Goal: Information Seeking & Learning: Learn about a topic

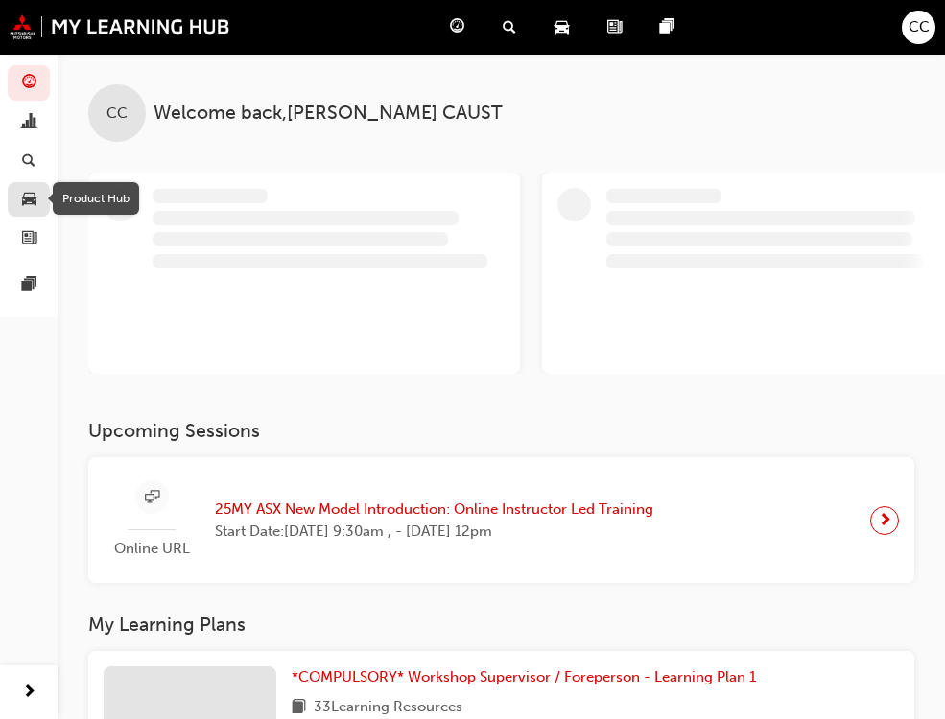
click at [22, 197] on span "car-icon" at bounding box center [29, 200] width 14 height 17
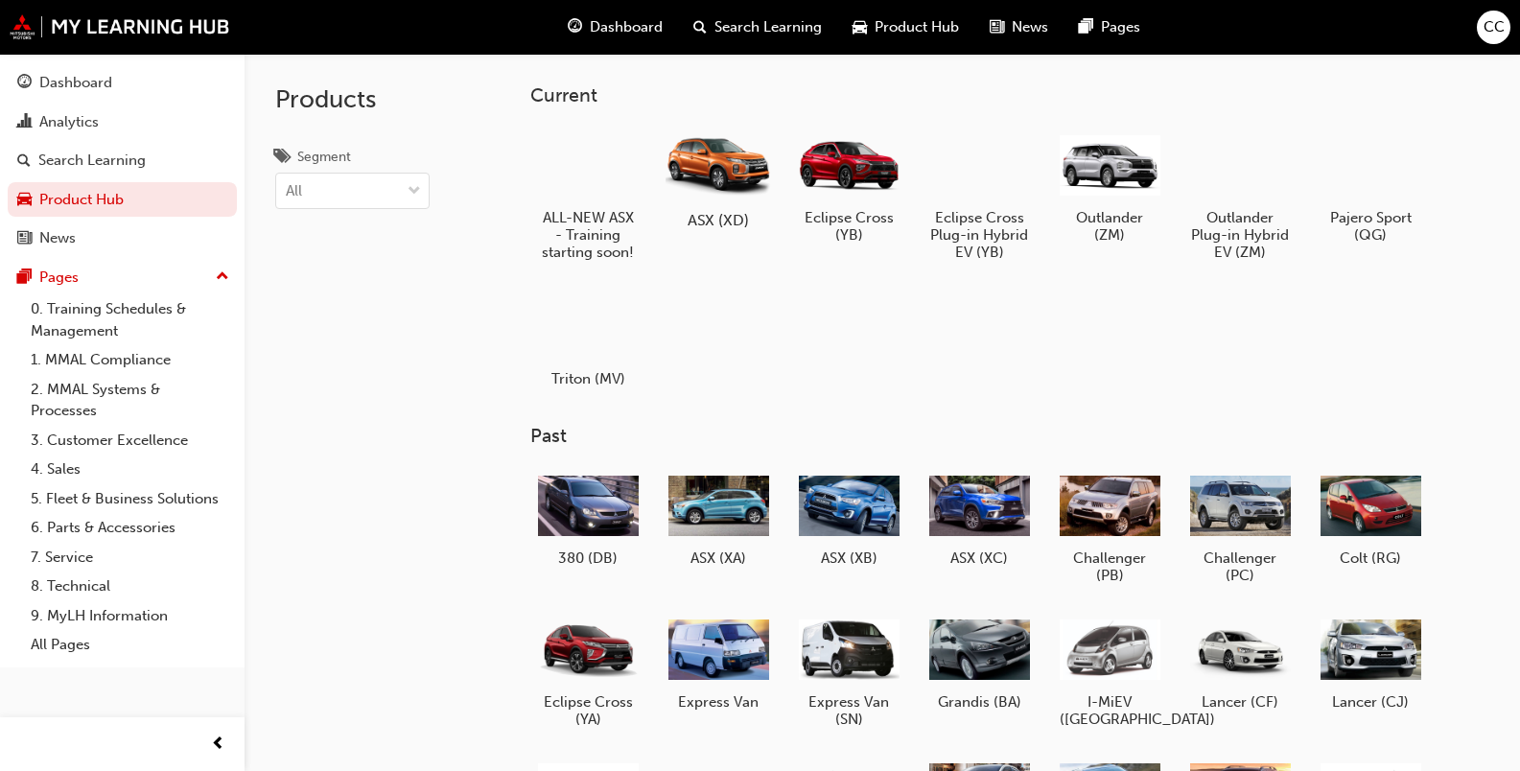
click at [722, 222] on h5 "ASX (XD)" at bounding box center [718, 220] width 106 height 18
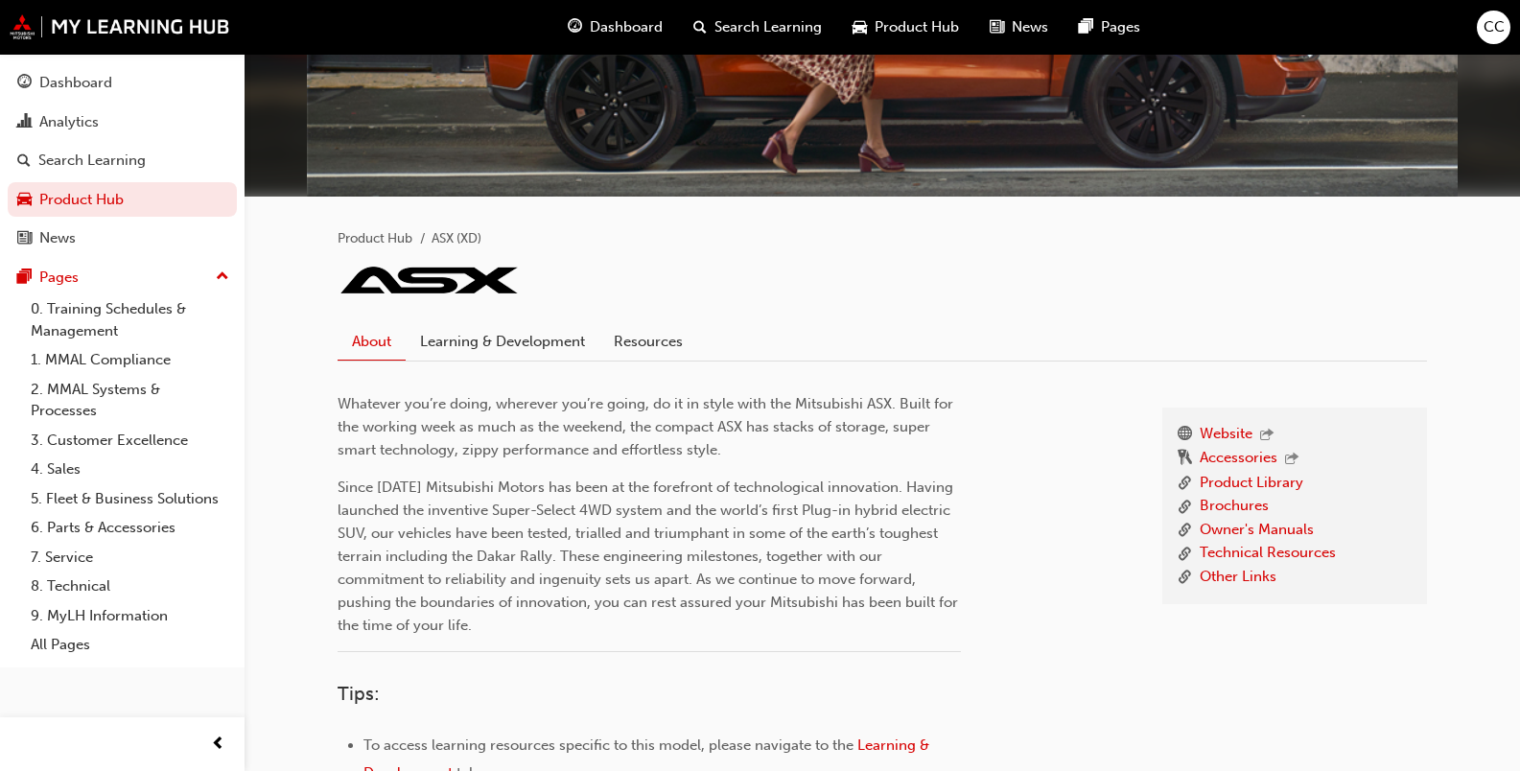
scroll to position [288, 0]
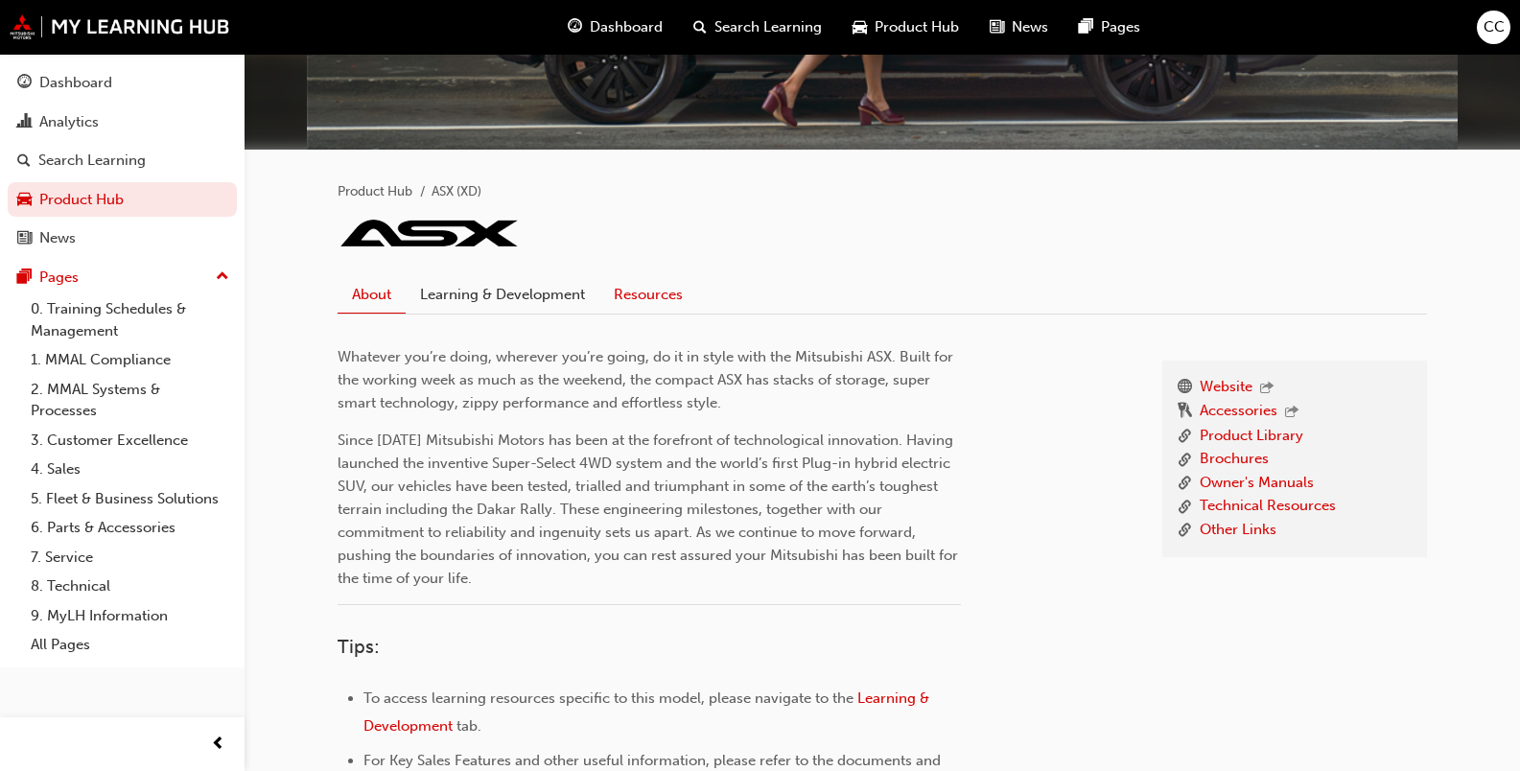
click at [641, 299] on link "Resources" at bounding box center [648, 294] width 98 height 36
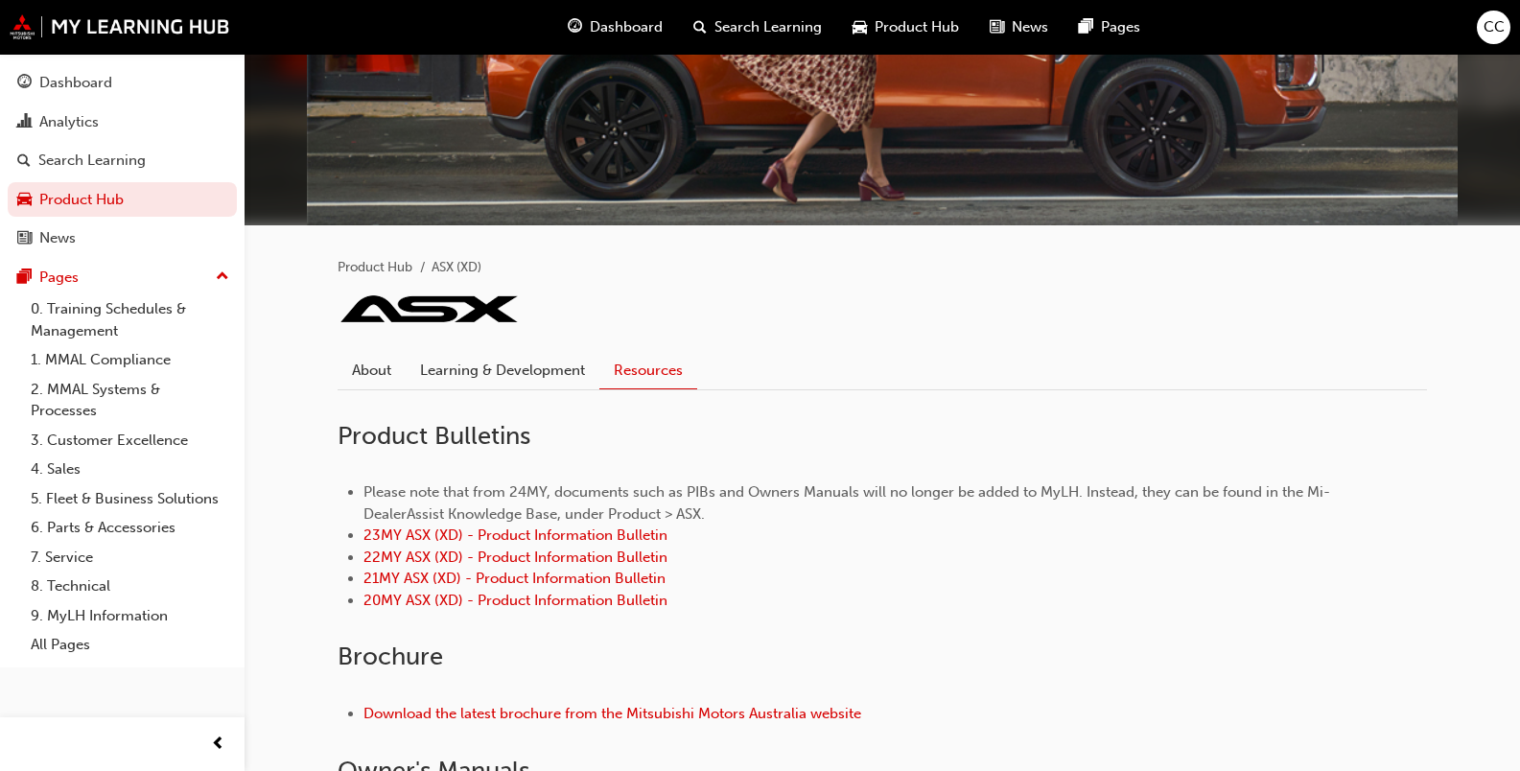
scroll to position [52, 0]
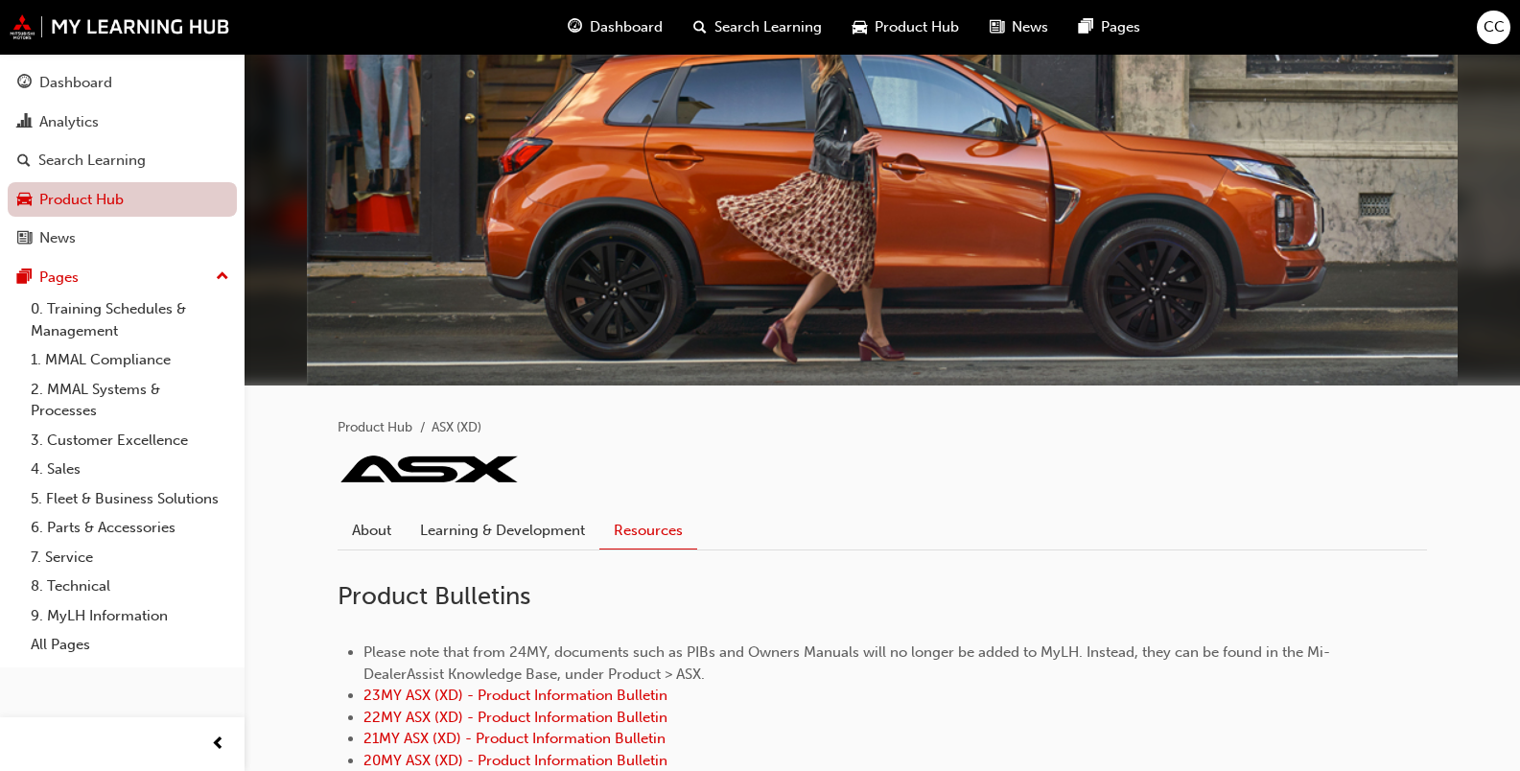
click at [64, 199] on link "Product Hub" at bounding box center [122, 199] width 229 height 35
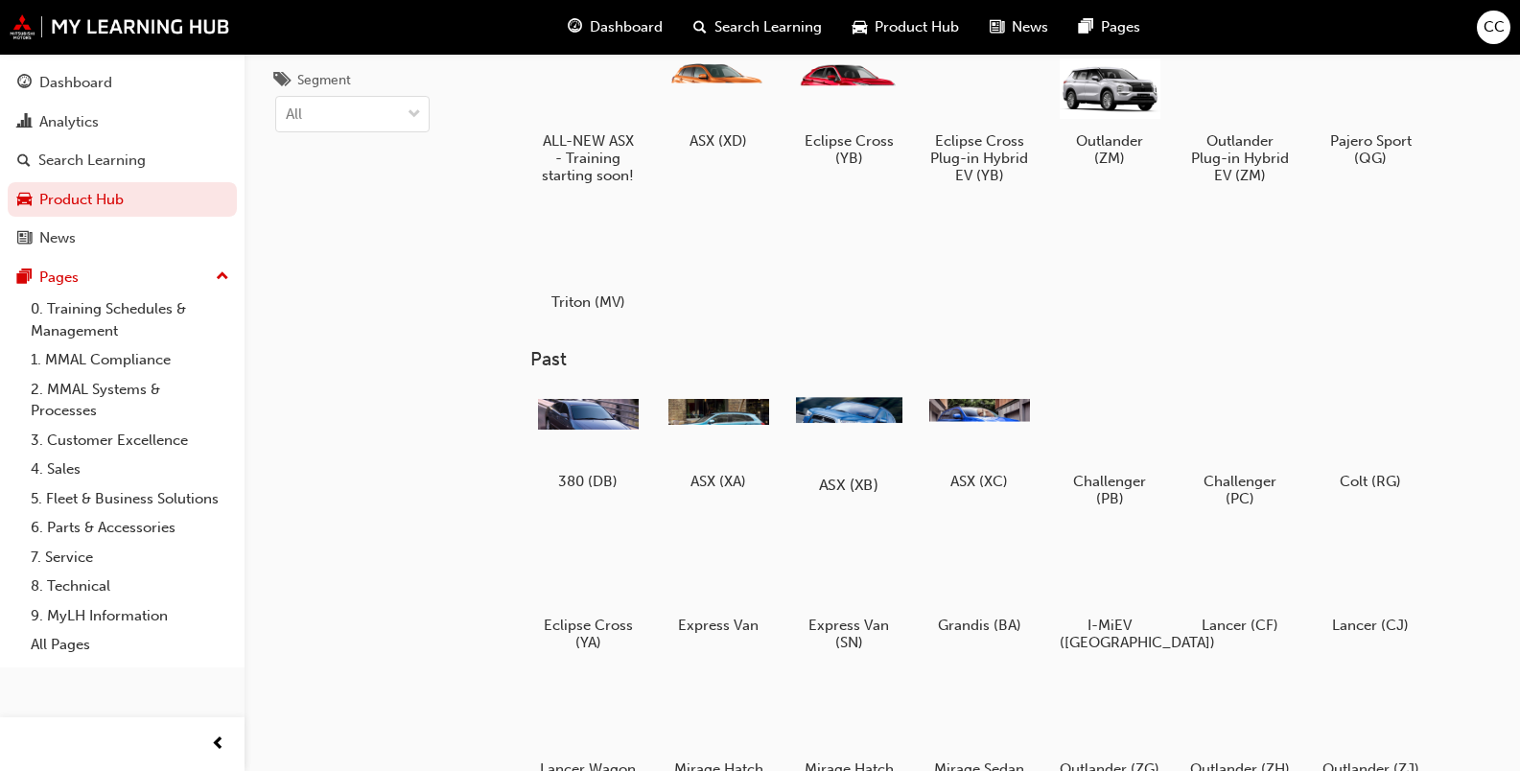
scroll to position [192, 0]
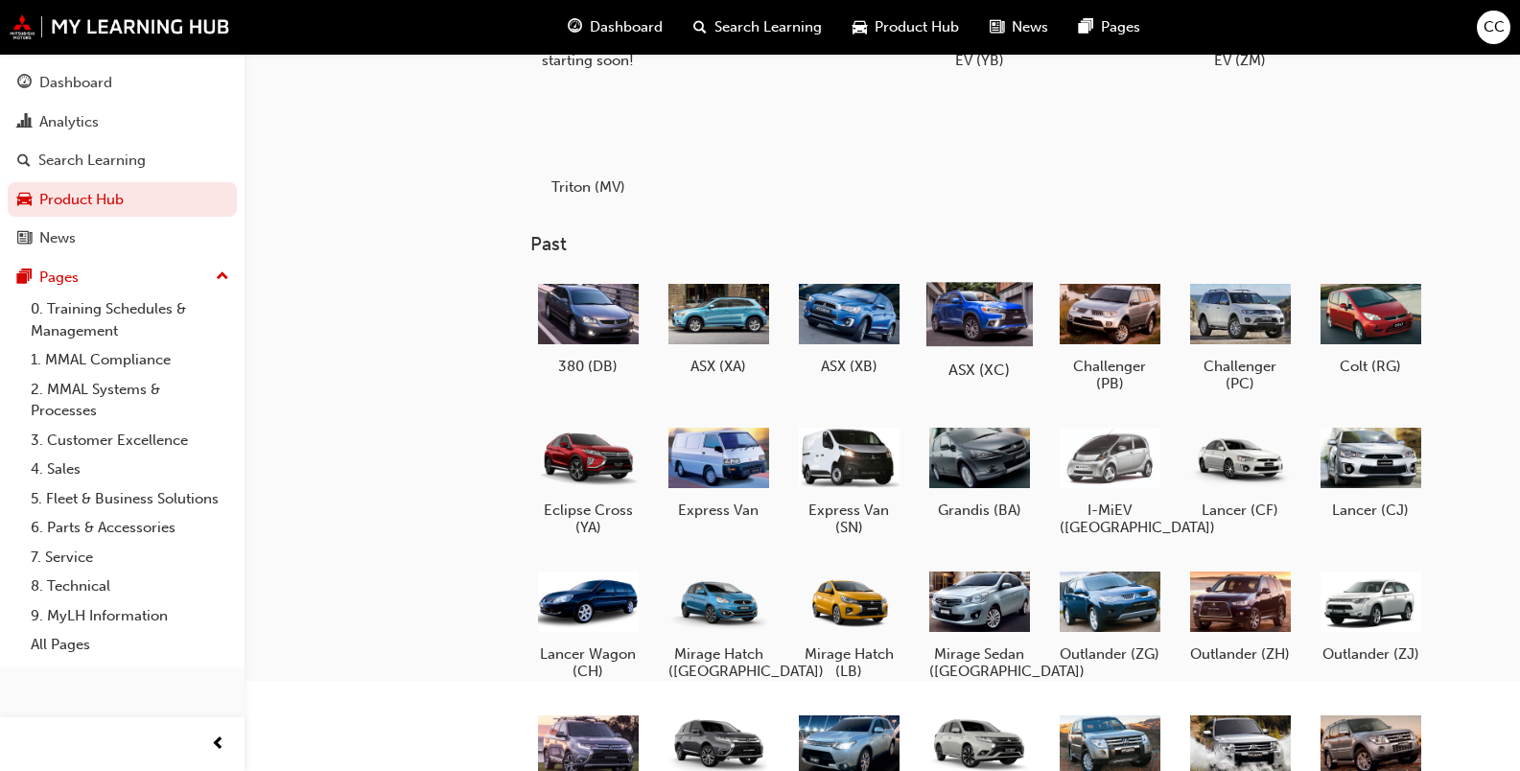
click at [958, 319] on div at bounding box center [979, 313] width 106 height 77
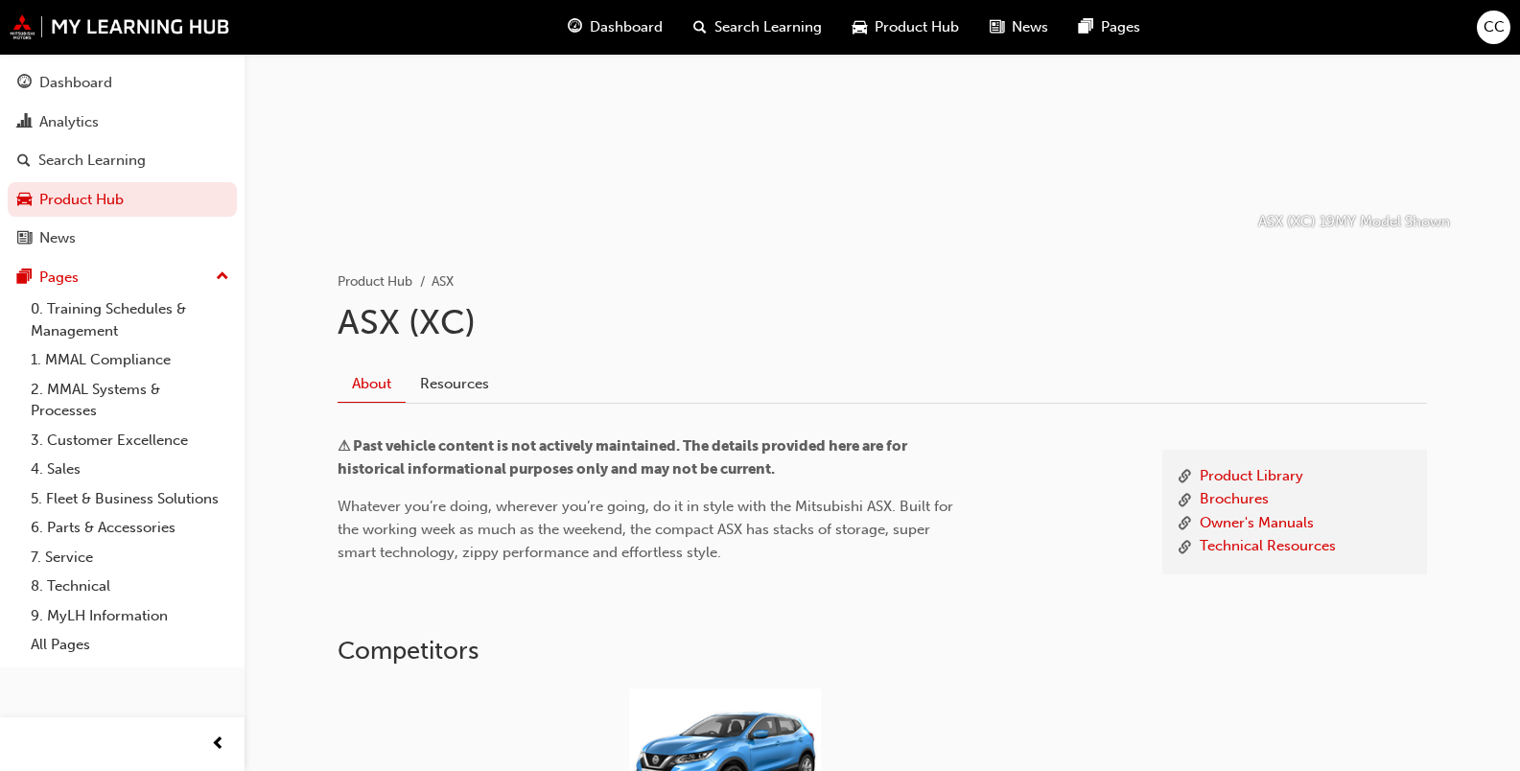
scroll to position [384, 0]
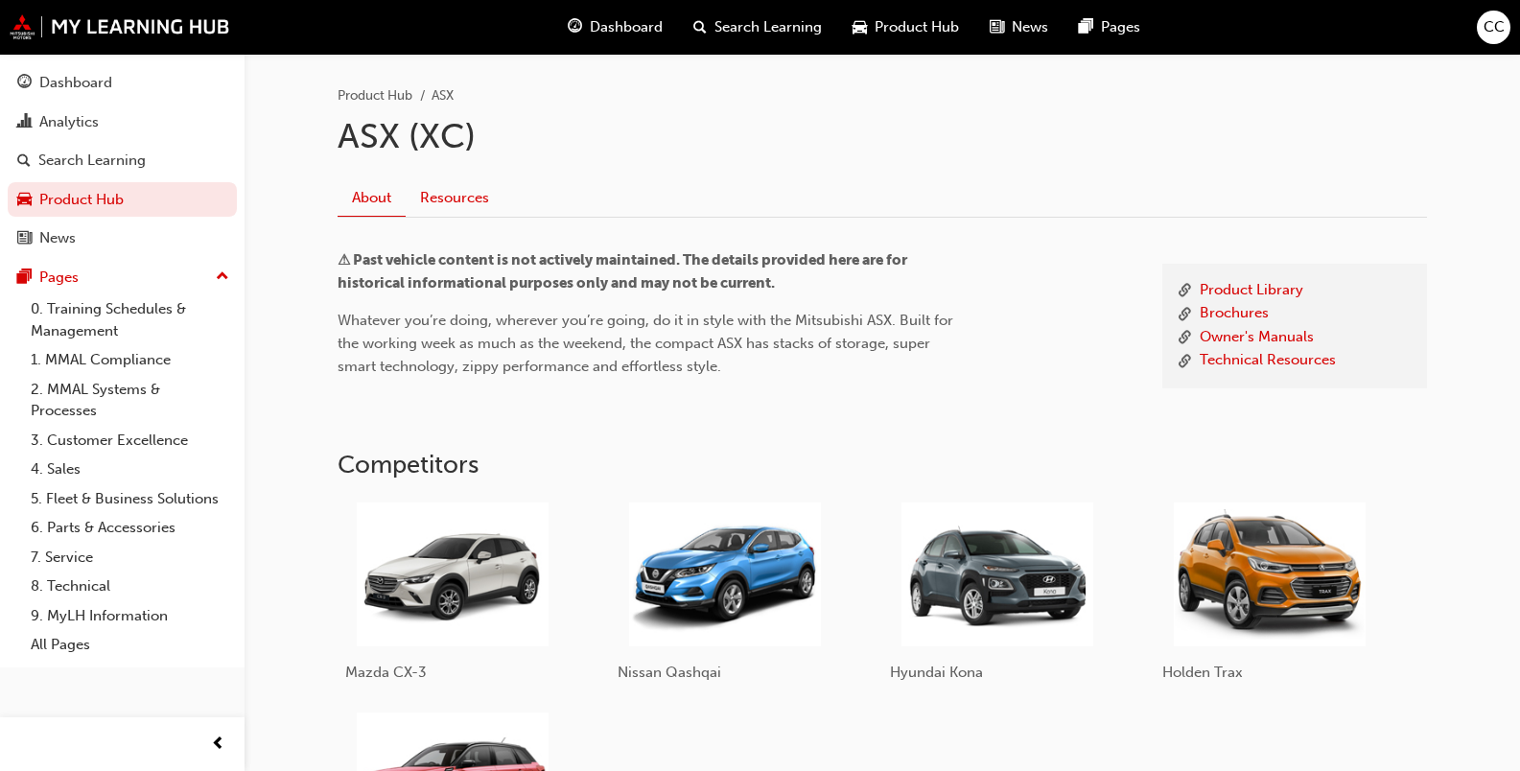
click at [460, 194] on link "Resources" at bounding box center [455, 197] width 98 height 36
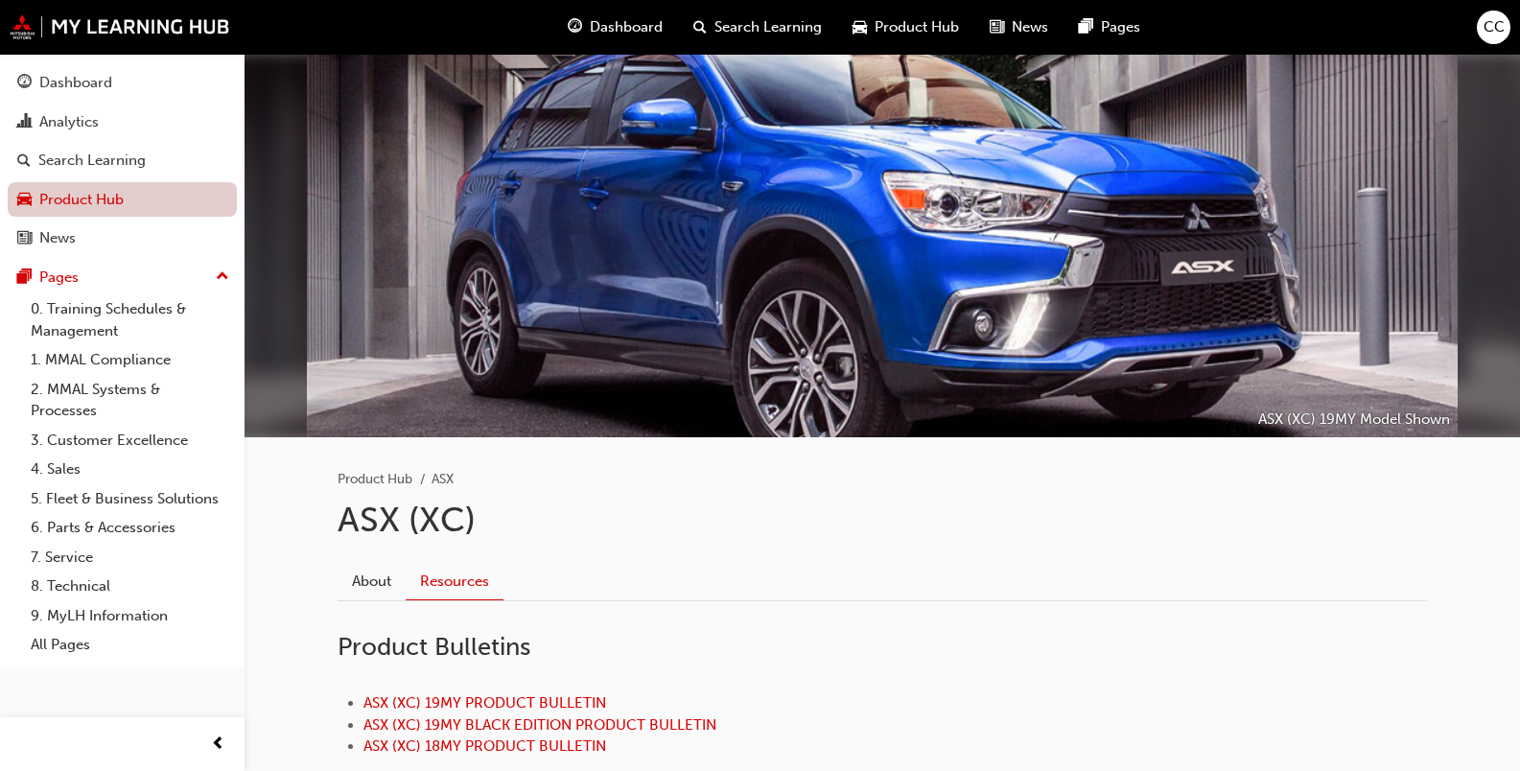
click at [68, 198] on link "Product Hub" at bounding box center [122, 199] width 229 height 35
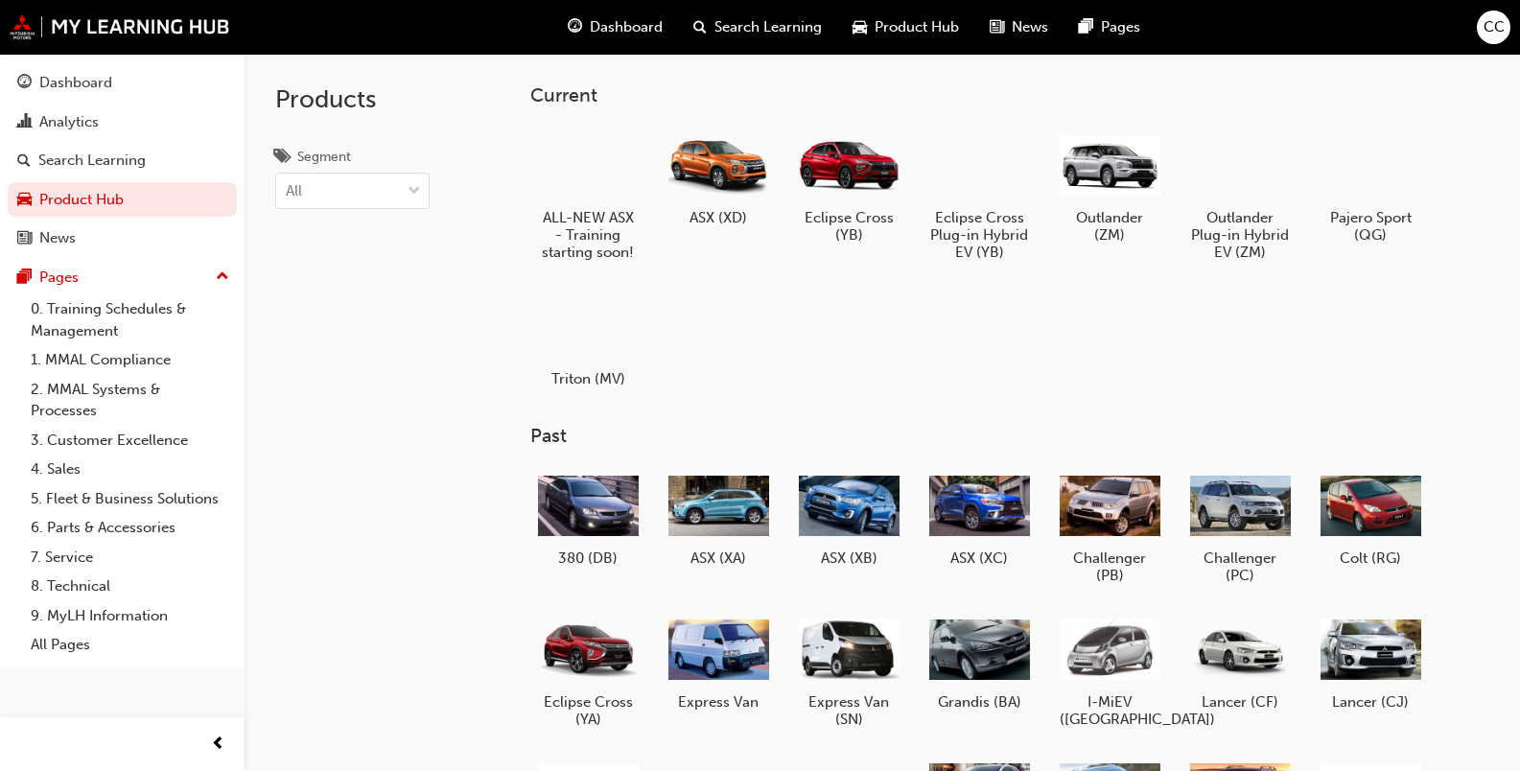
click at [727, 26] on span "Search Learning" at bounding box center [768, 27] width 107 height 22
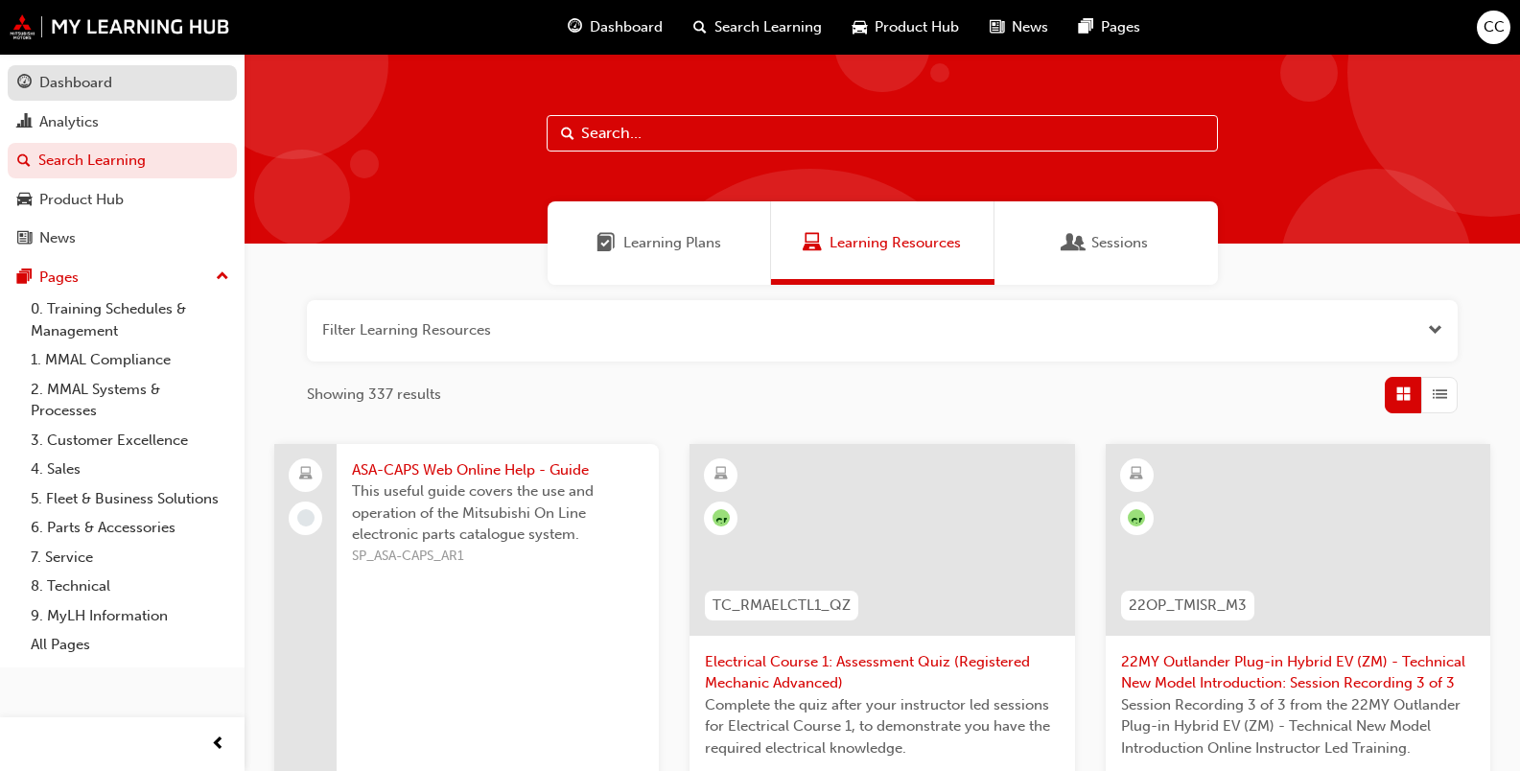
click at [81, 81] on div "Dashboard" at bounding box center [75, 83] width 73 height 22
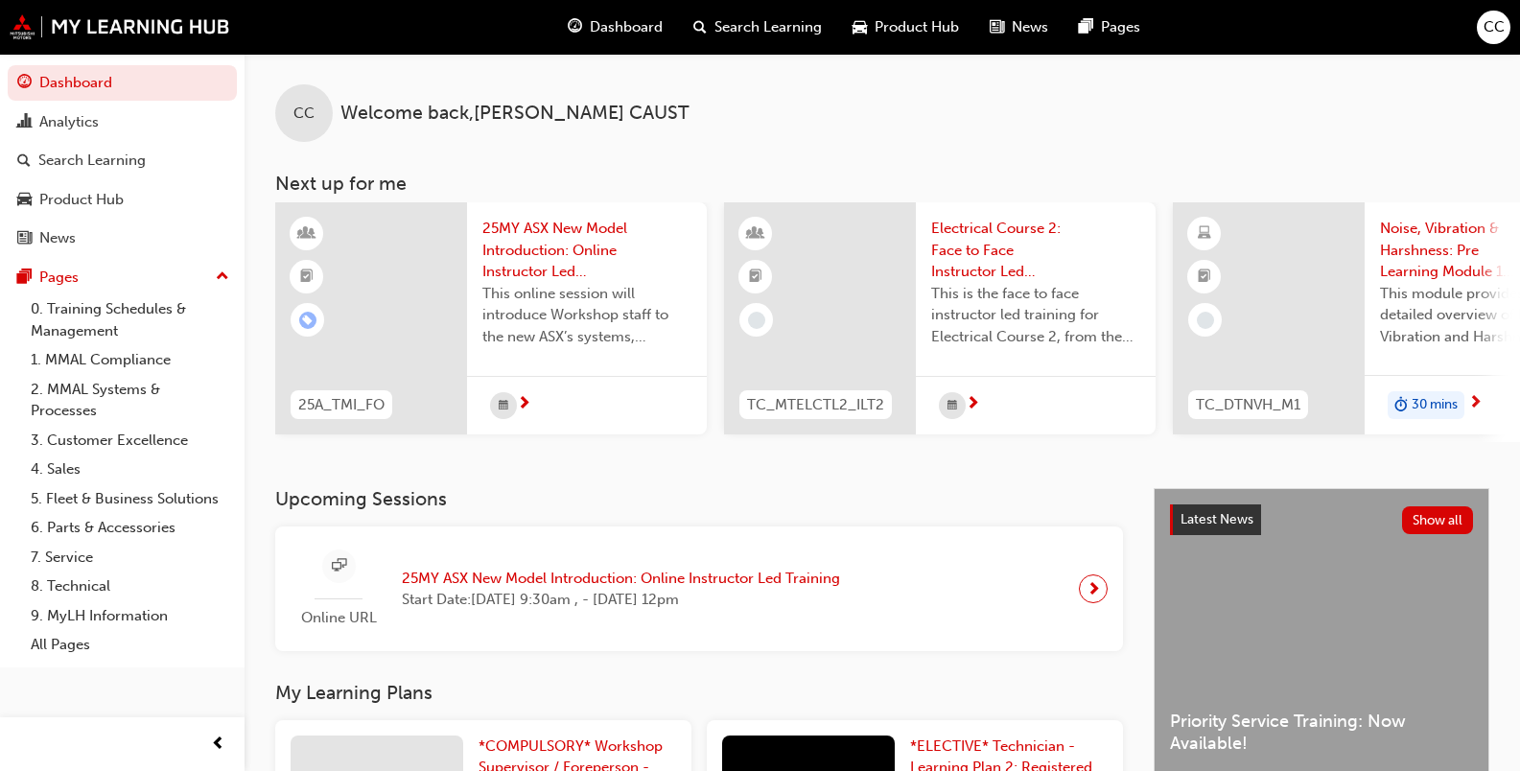
click at [720, 25] on span "Search Learning" at bounding box center [768, 27] width 107 height 22
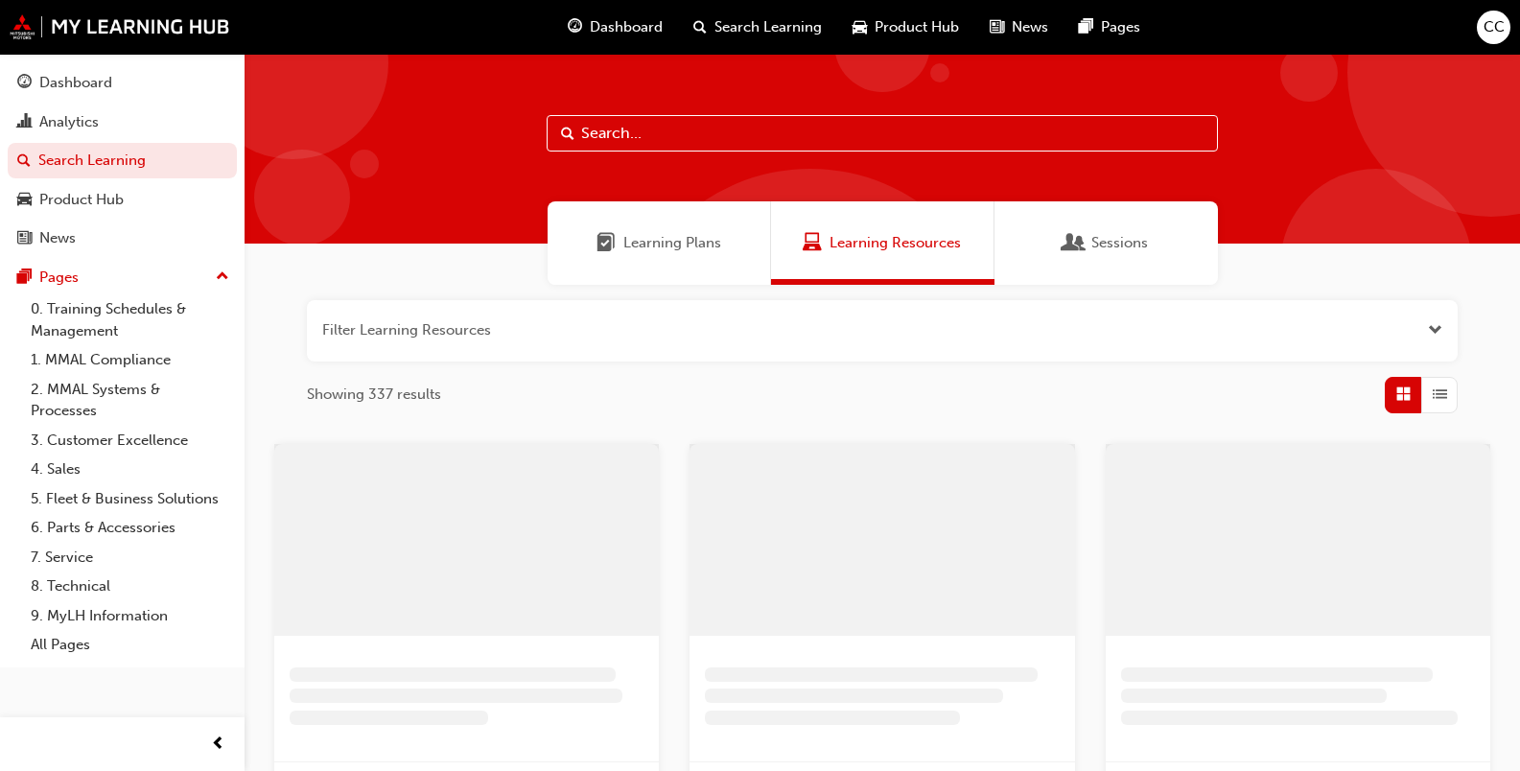
click at [603, 129] on input "text" at bounding box center [882, 133] width 671 height 36
click at [625, 133] on input "FCM" at bounding box center [882, 133] width 671 height 36
type input "F"
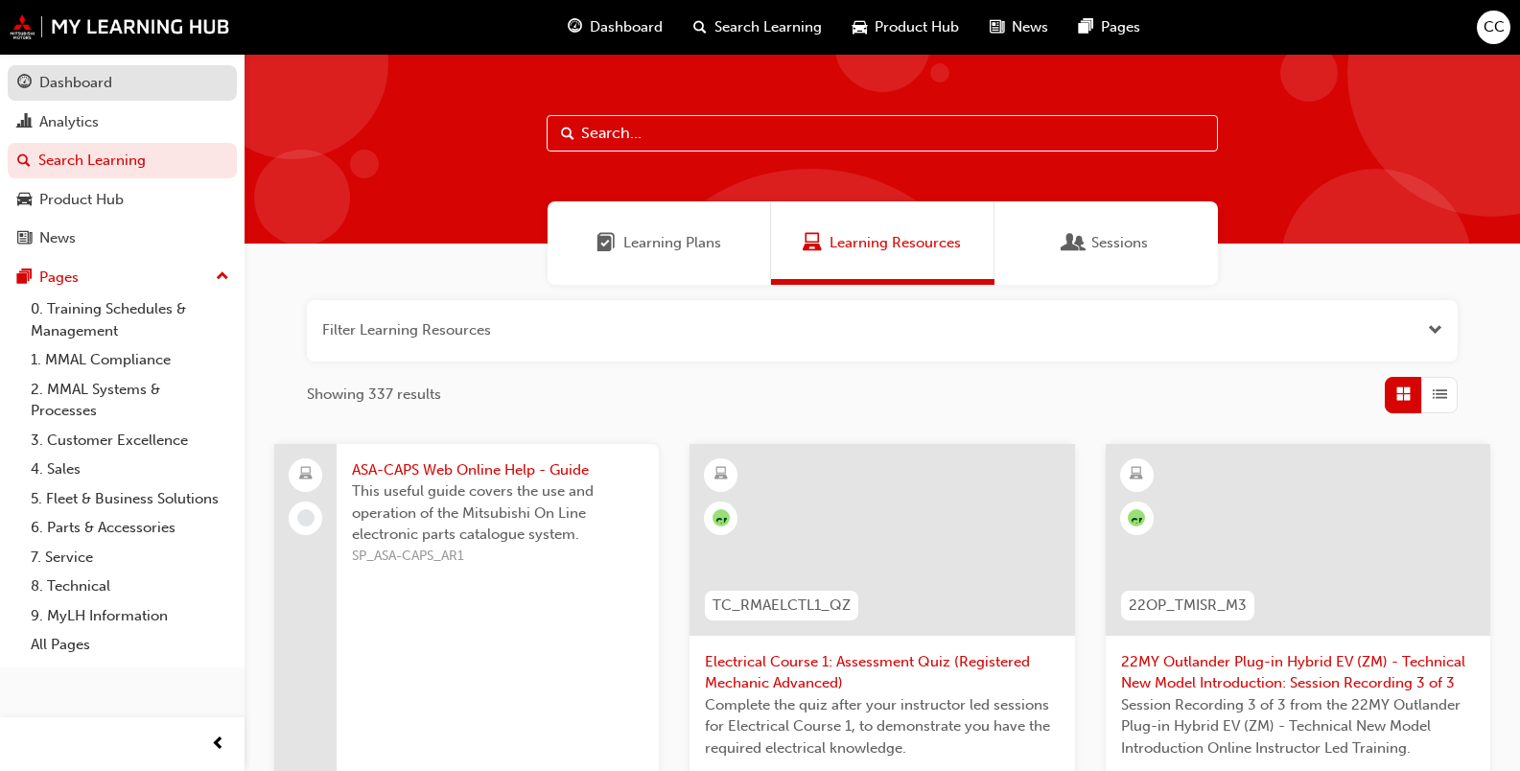
click at [52, 77] on div "Dashboard" at bounding box center [75, 83] width 73 height 22
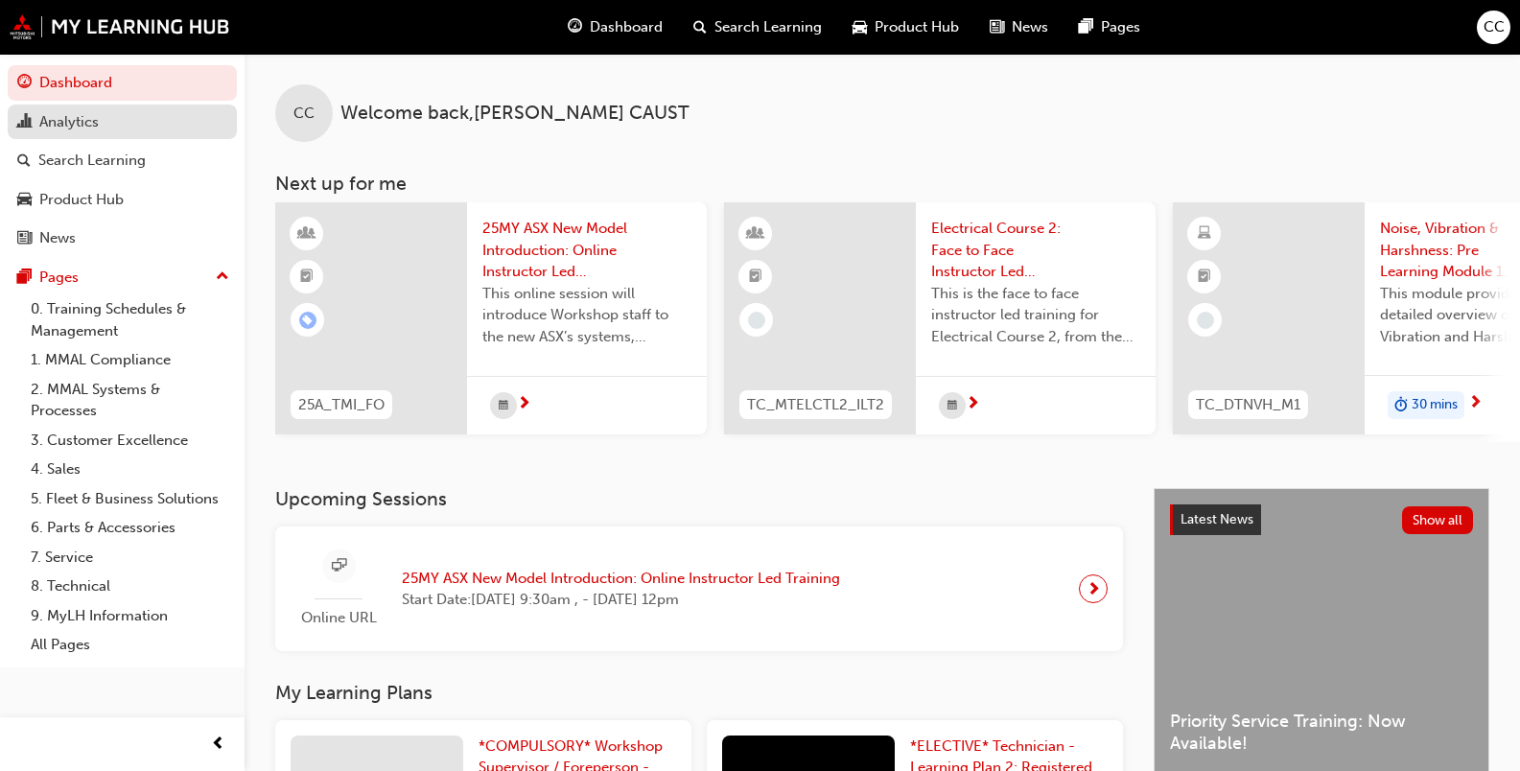
click at [76, 122] on div "Analytics" at bounding box center [68, 122] width 59 height 22
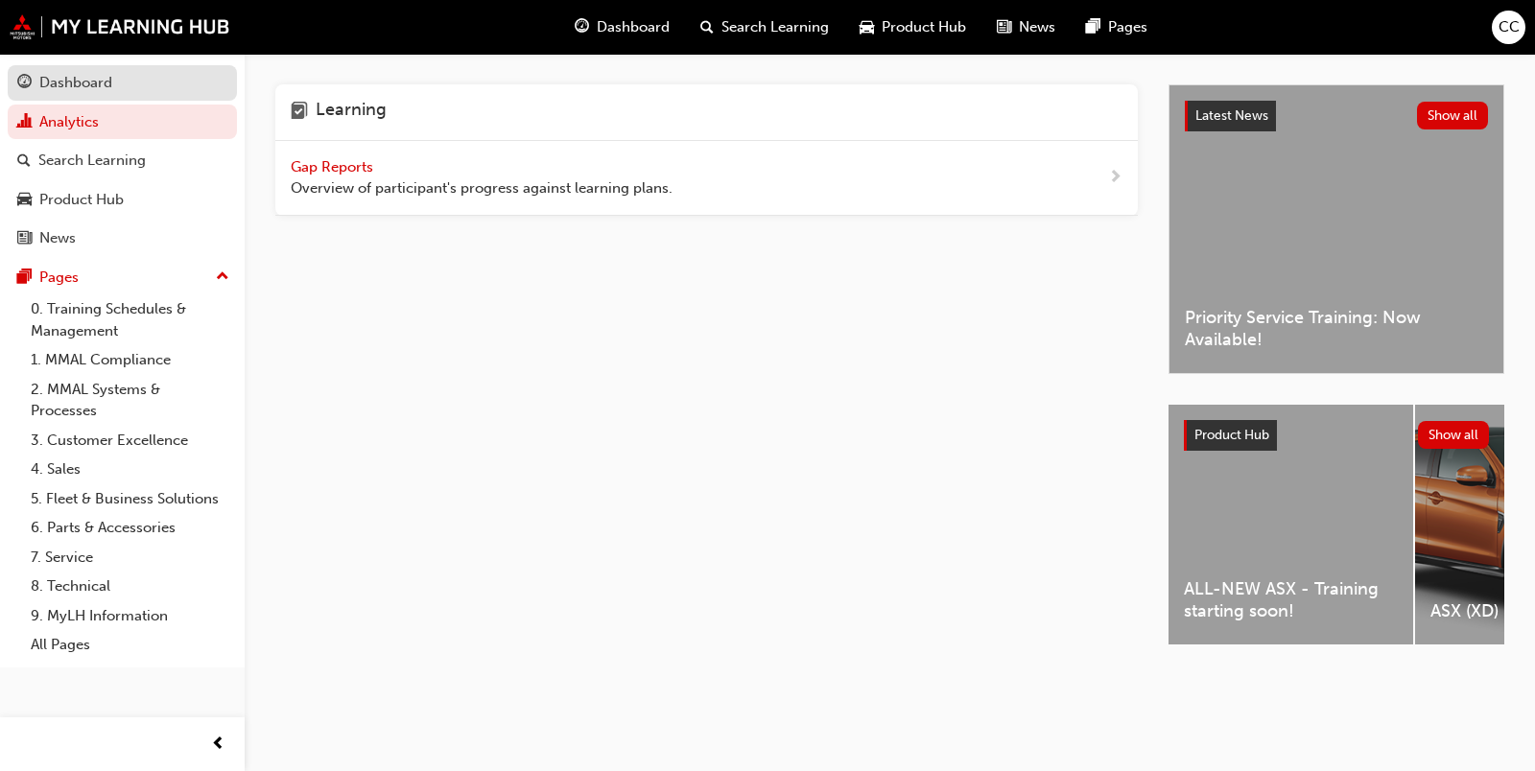
click at [67, 88] on div "Dashboard" at bounding box center [75, 83] width 73 height 22
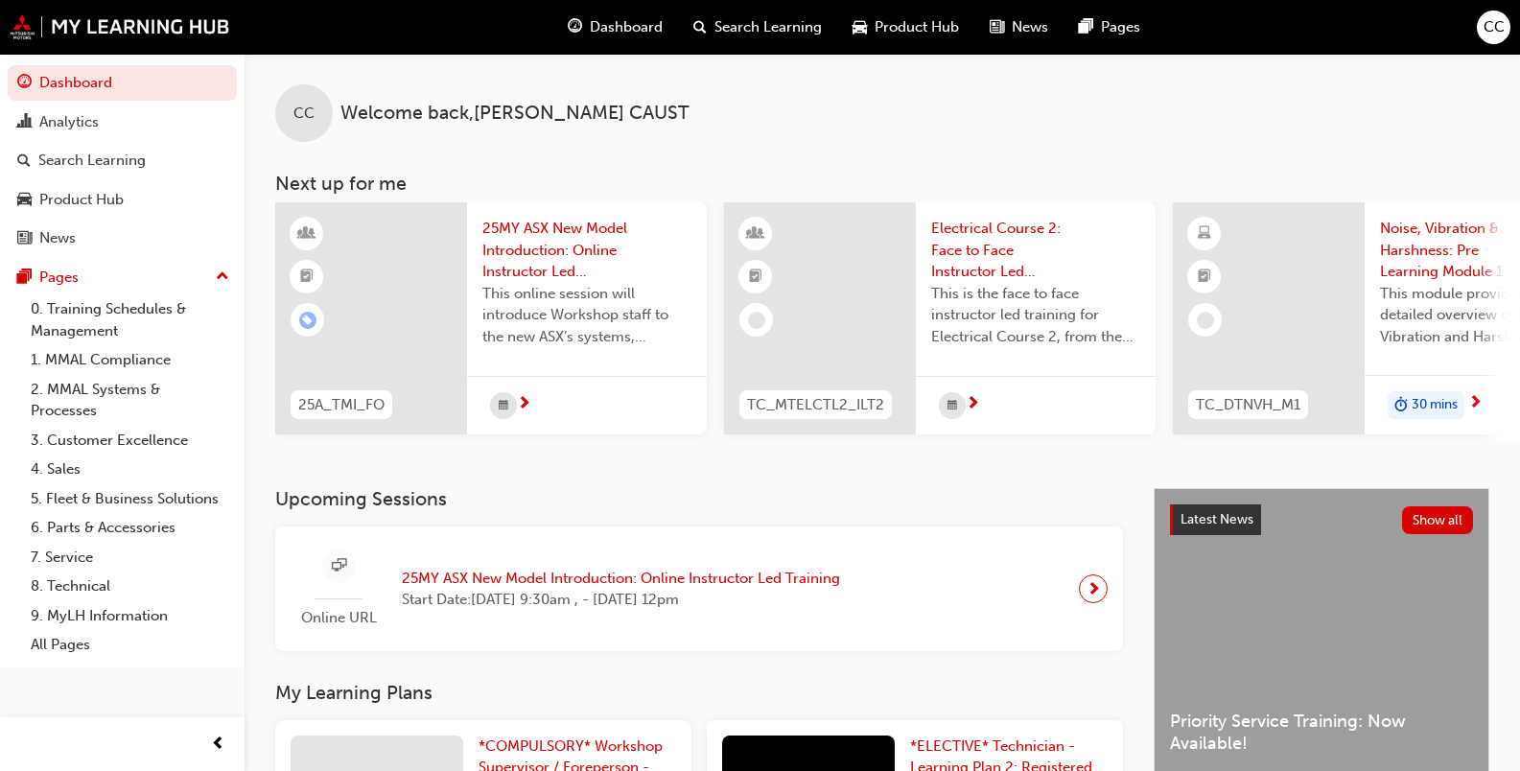
click at [958, 23] on span "CC" at bounding box center [1494, 27] width 21 height 22
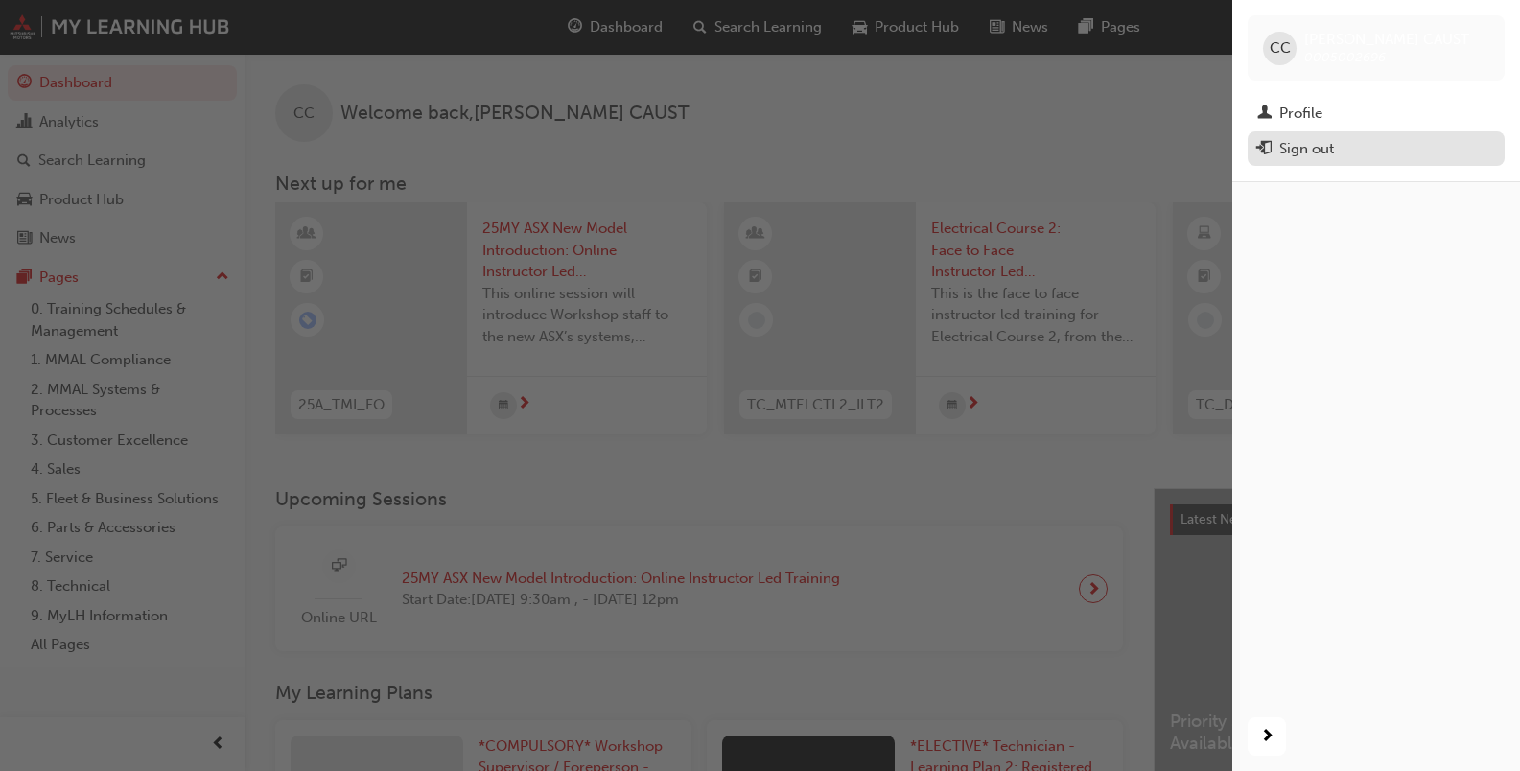
click at [958, 148] on div "Sign out" at bounding box center [1306, 149] width 55 height 22
